Goal: Obtain resource: Download file/media

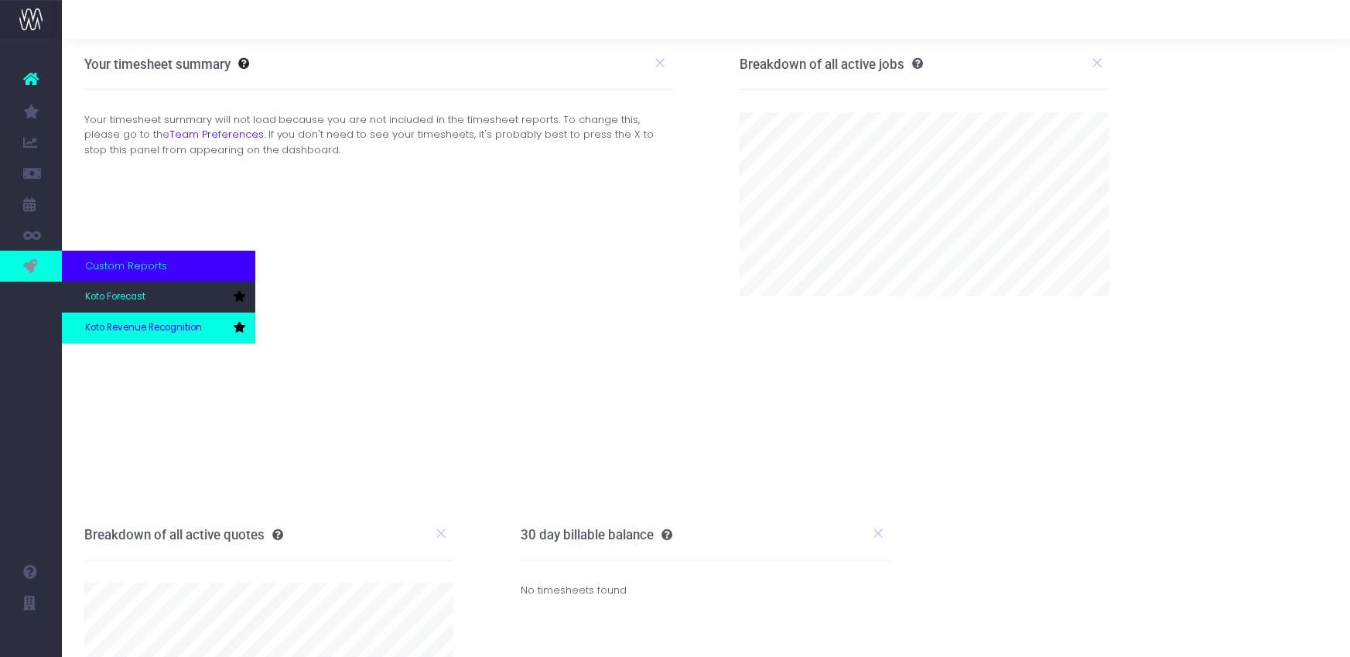
click at [125, 321] on span "Koto Revenue Recognition" at bounding box center [143, 328] width 117 height 14
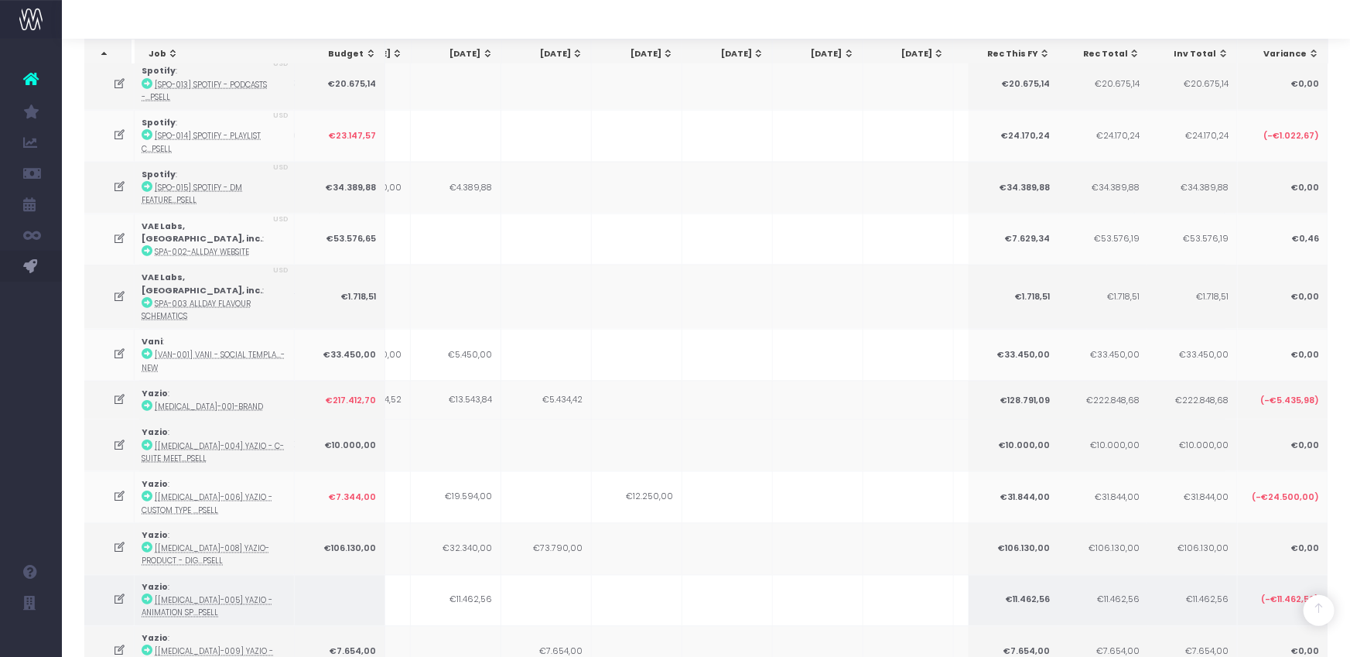
scroll to position [1450, 0]
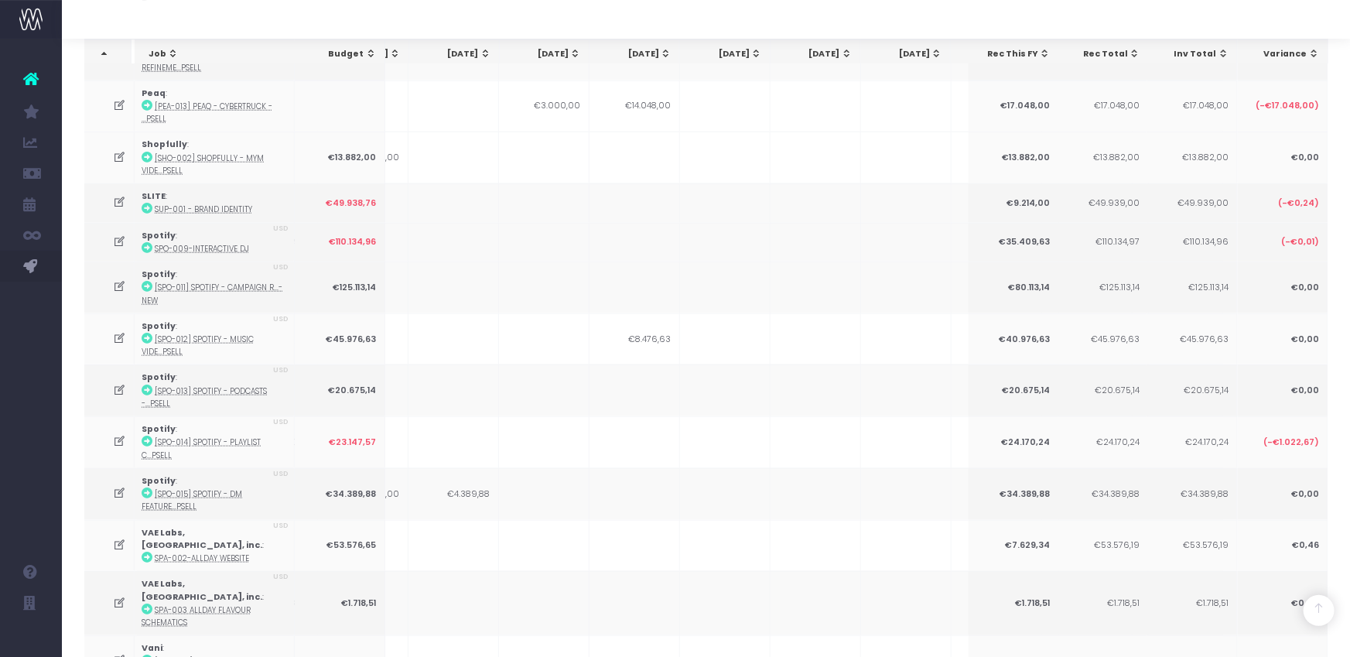
scroll to position [823, 0]
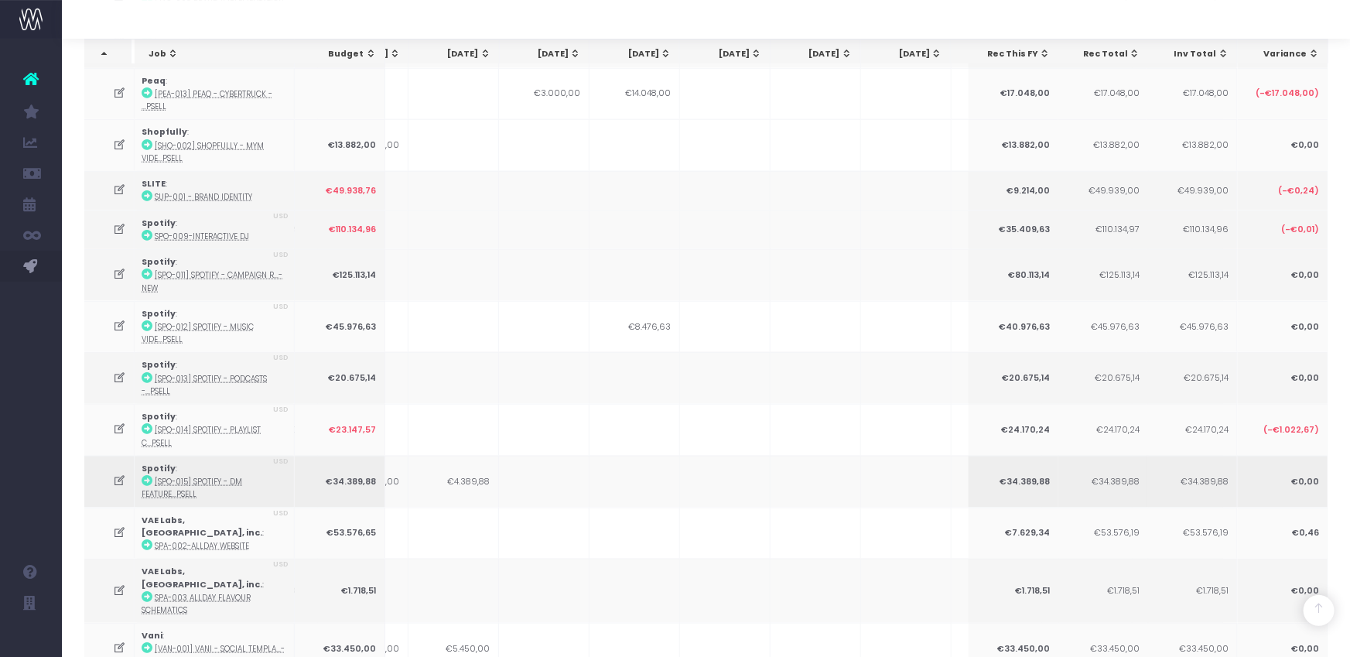
click at [118, 474] on icon at bounding box center [119, 480] width 13 height 13
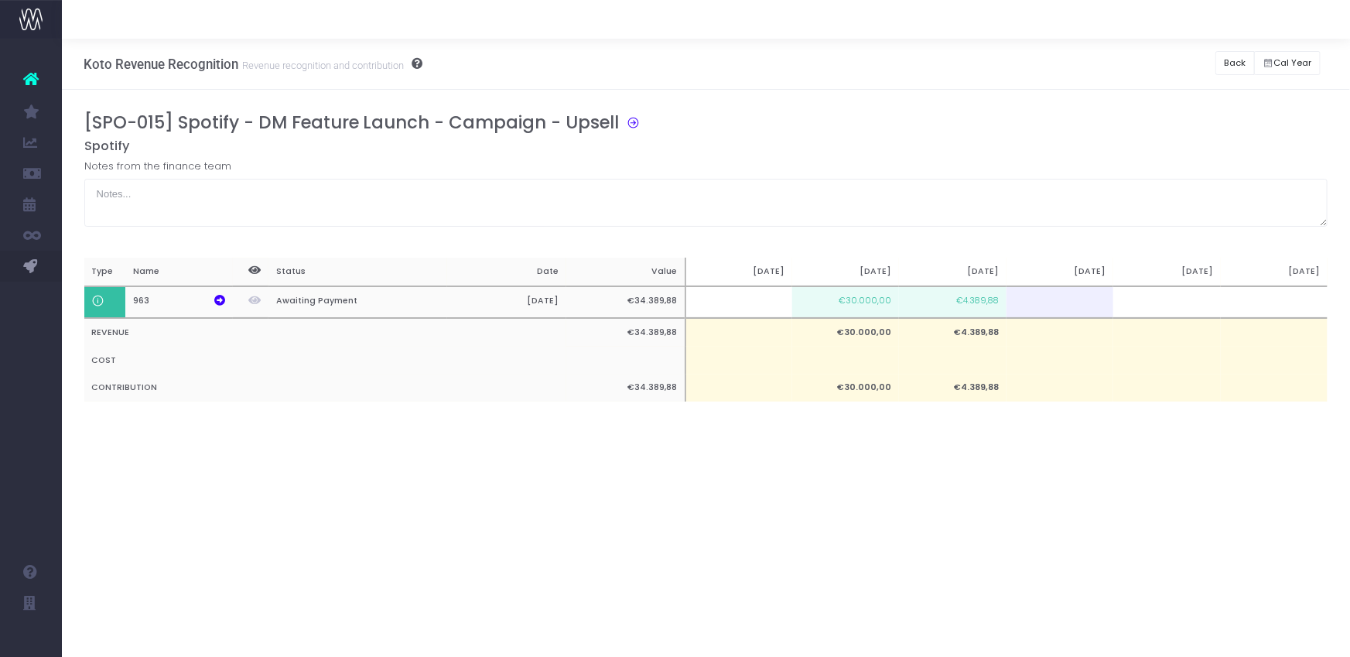
scroll to position [0, 0]
click at [1229, 56] on button "Back" at bounding box center [1235, 63] width 39 height 24
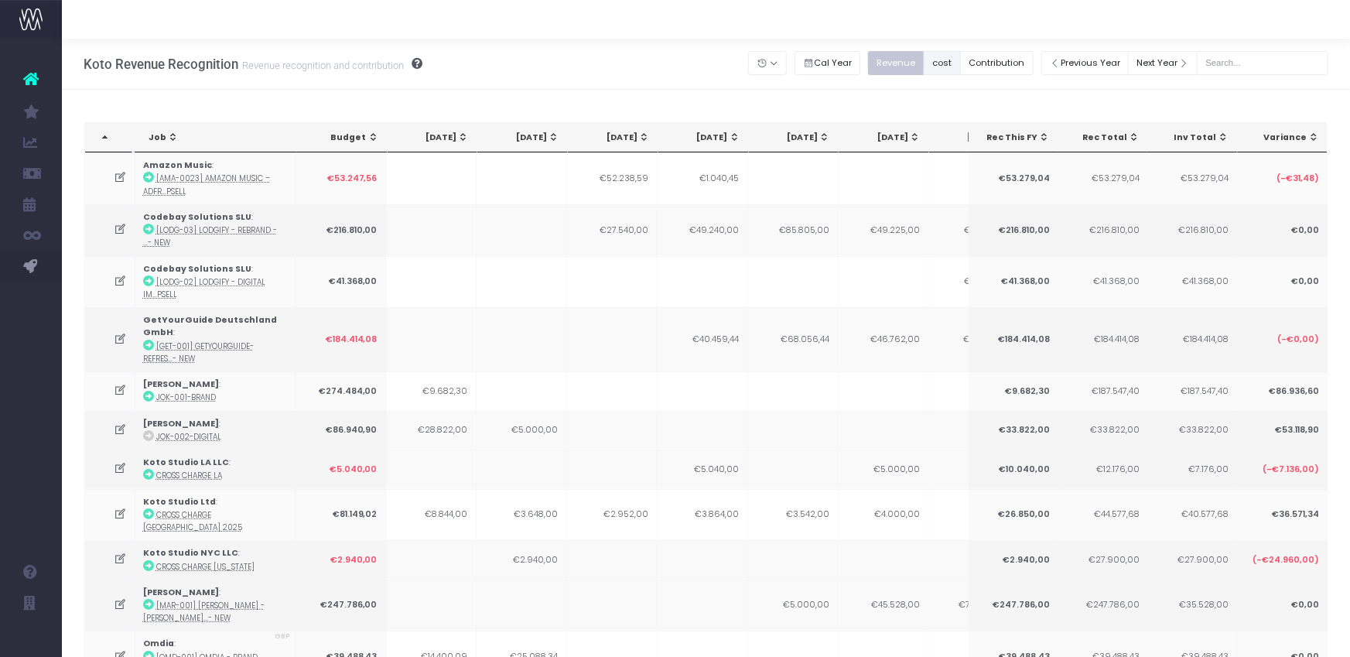
click at [961, 53] on button "cost" at bounding box center [942, 63] width 37 height 24
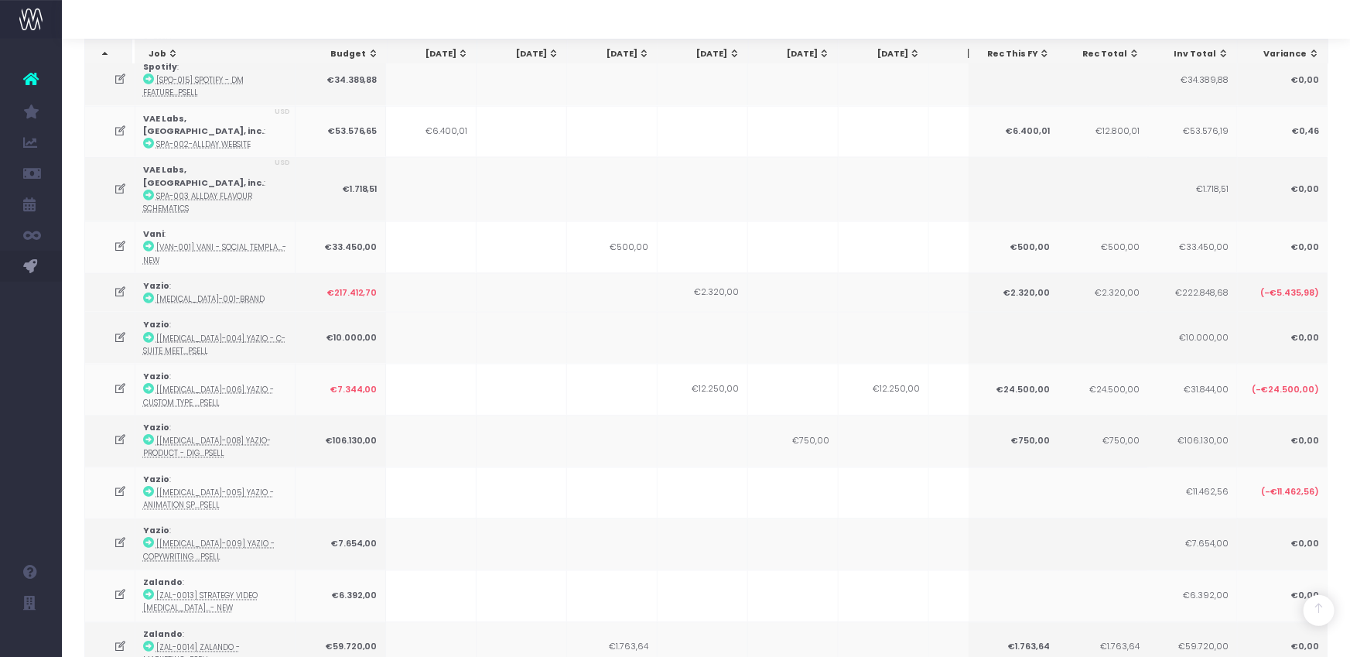
scroll to position [1454, 0]
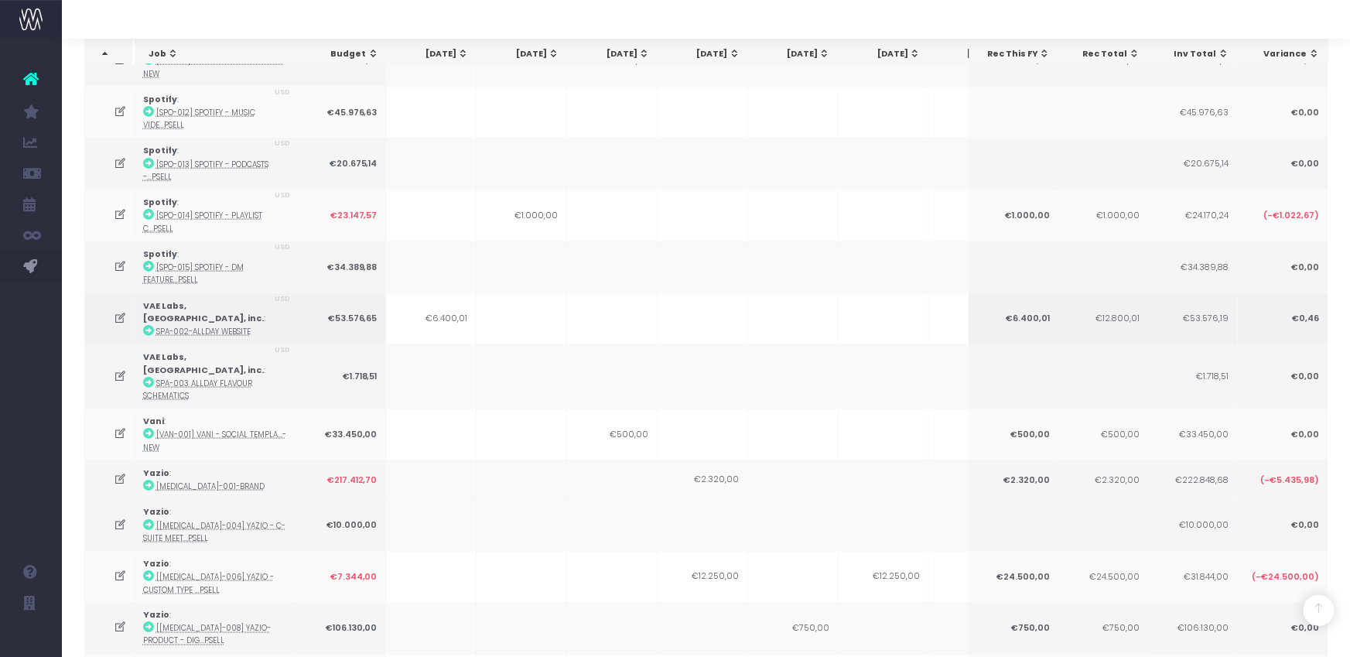
scroll to position [1027, 0]
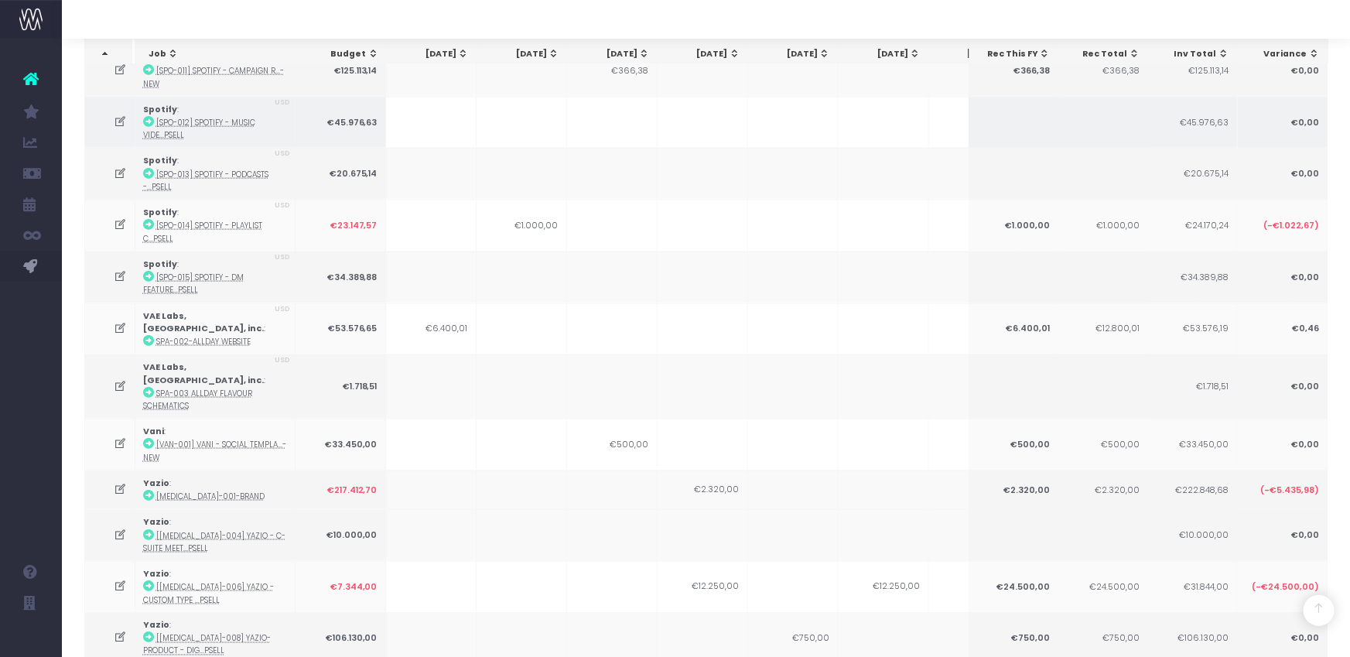
click at [126, 115] on icon at bounding box center [120, 121] width 13 height 13
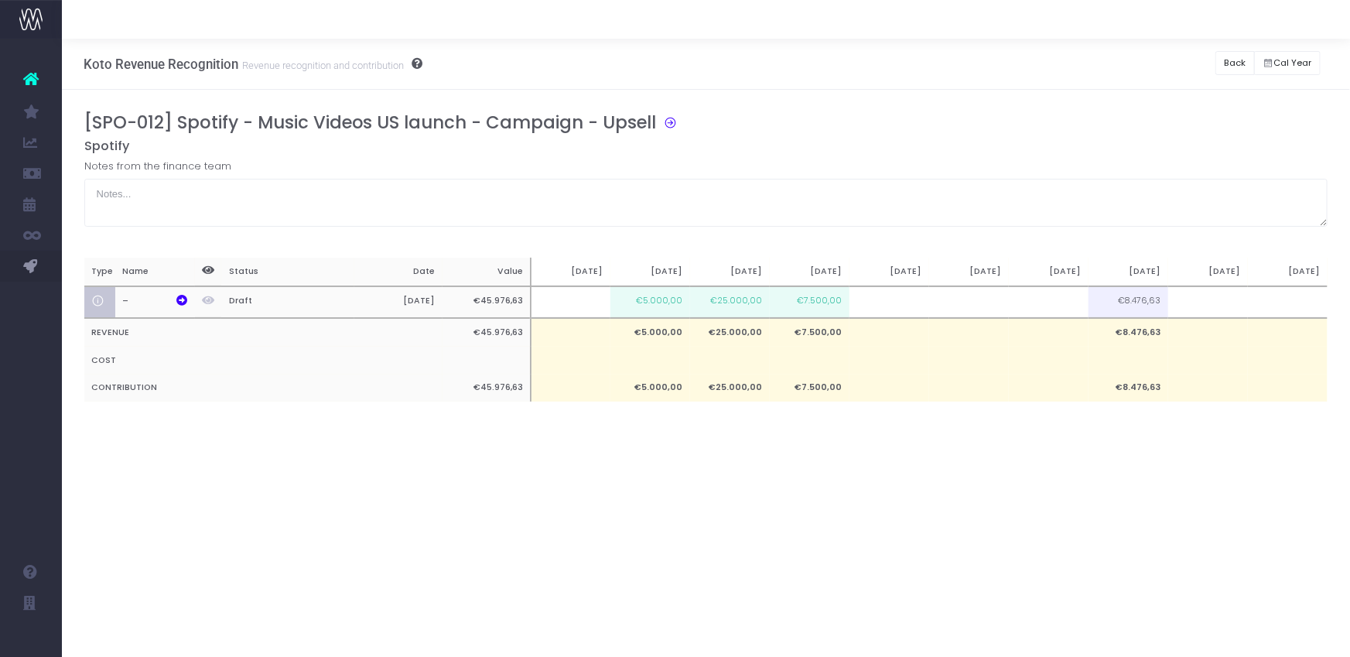
scroll to position [0, 0]
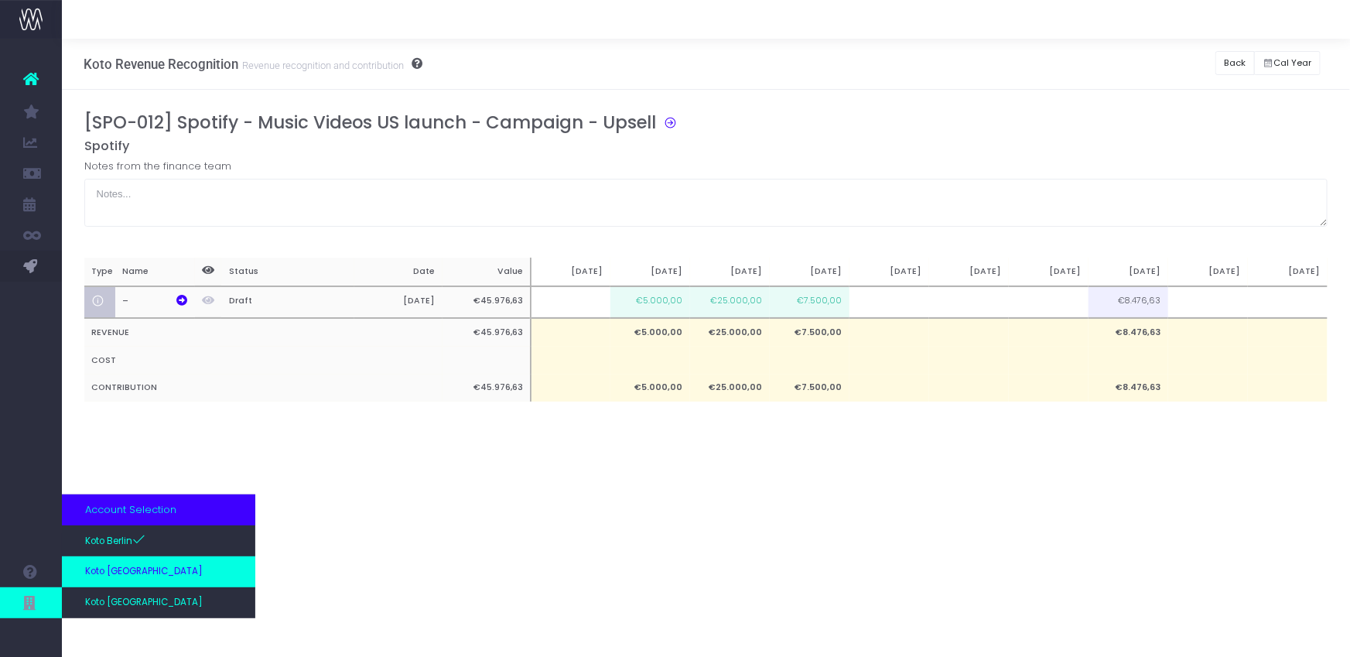
click at [160, 570] on link "Koto [GEOGRAPHIC_DATA]" at bounding box center [158, 571] width 193 height 31
